Goal: Navigation & Orientation: Find specific page/section

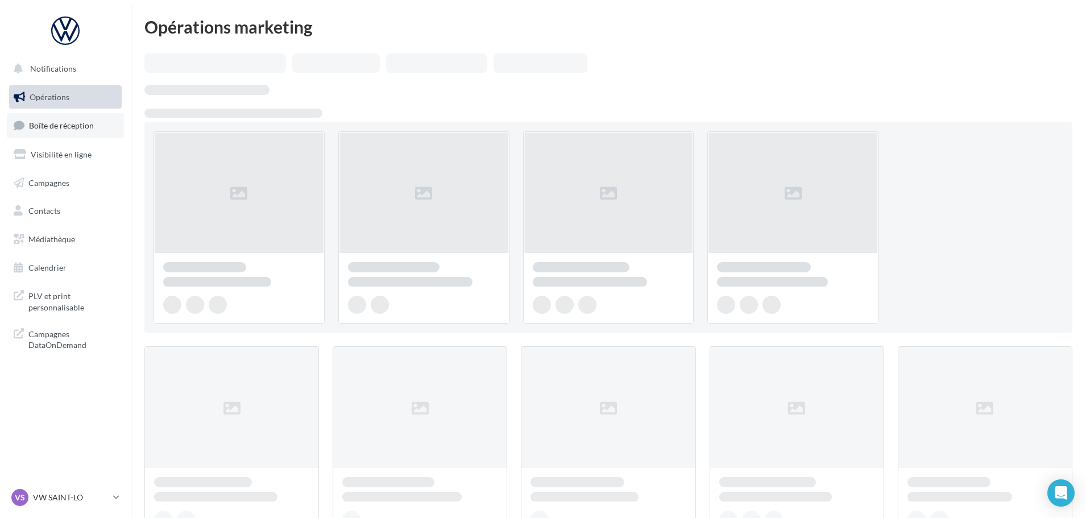
click at [55, 117] on link "Boîte de réception" at bounding box center [65, 125] width 117 height 24
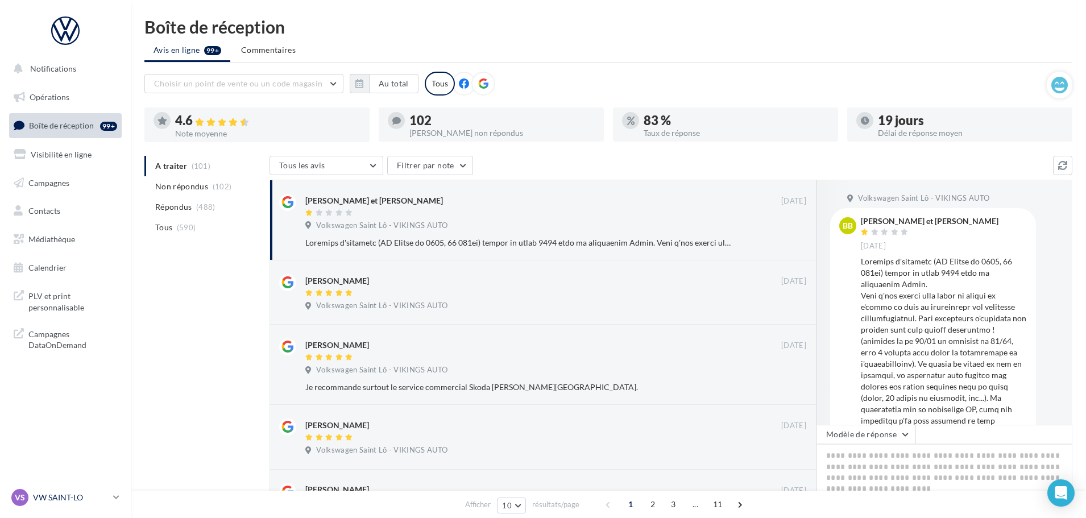
click at [67, 499] on p "VW SAINT-LO" at bounding box center [71, 497] width 76 height 11
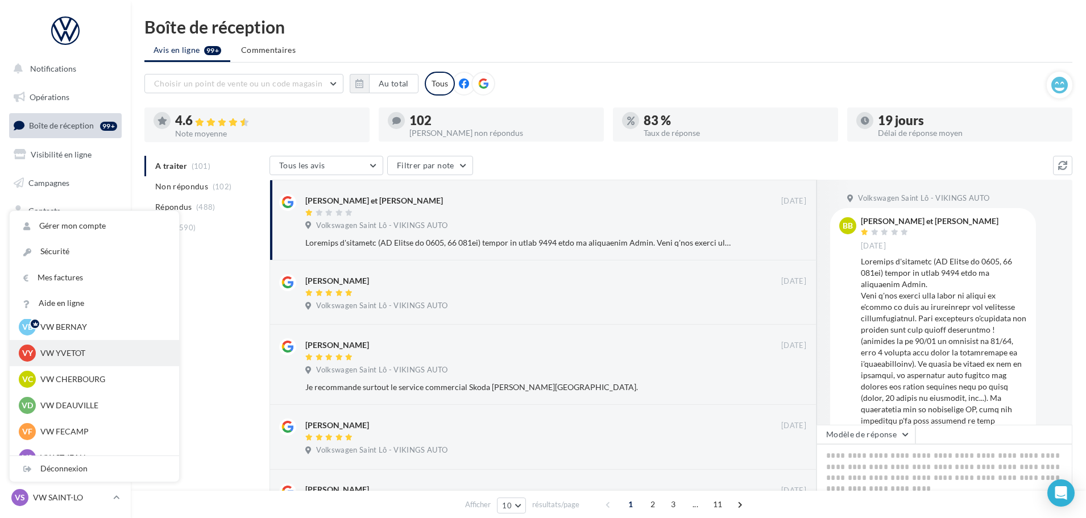
scroll to position [57, 0]
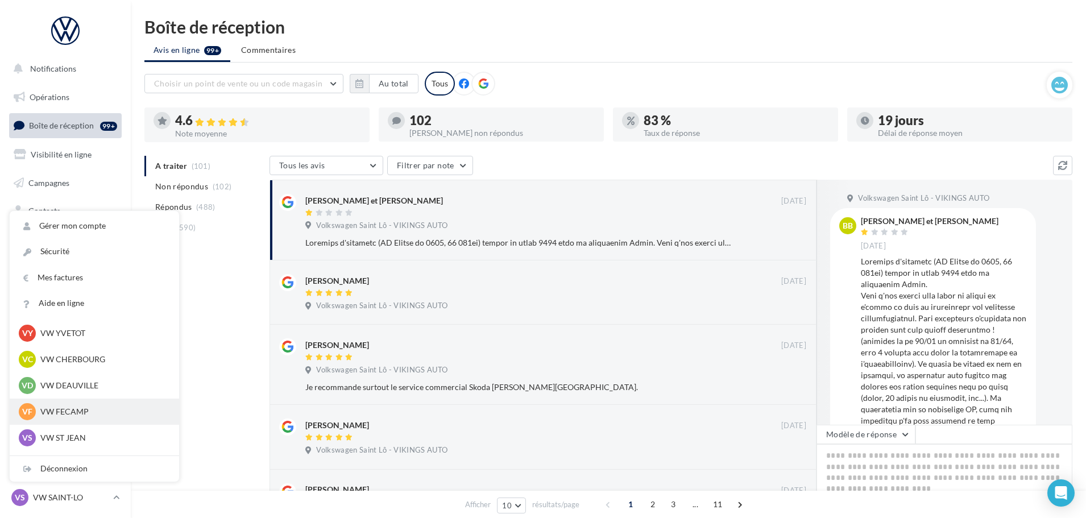
click at [68, 412] on p "VW FECAMP" at bounding box center [102, 411] width 125 height 11
